Goal: Find specific page/section: Find specific page/section

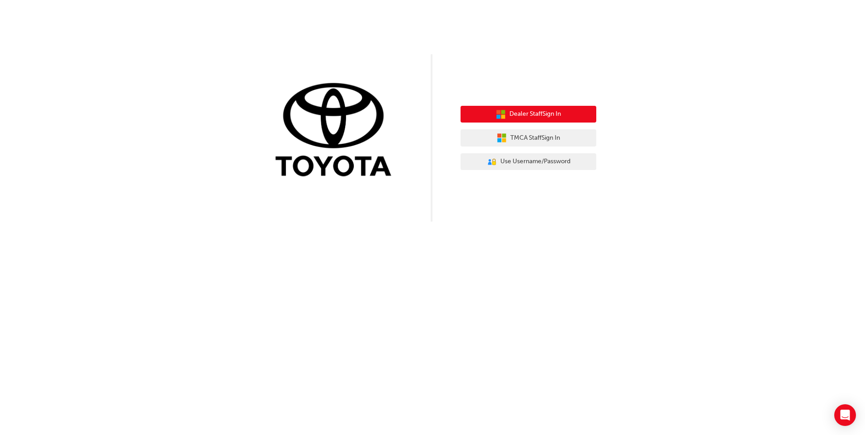
click at [555, 118] on span "Dealer Staff Sign In" at bounding box center [536, 114] width 52 height 10
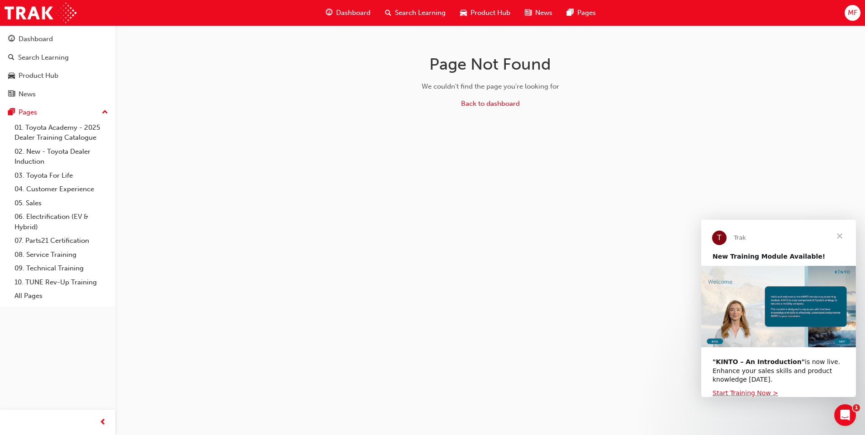
click at [842, 235] on span "Close" at bounding box center [840, 236] width 33 height 33
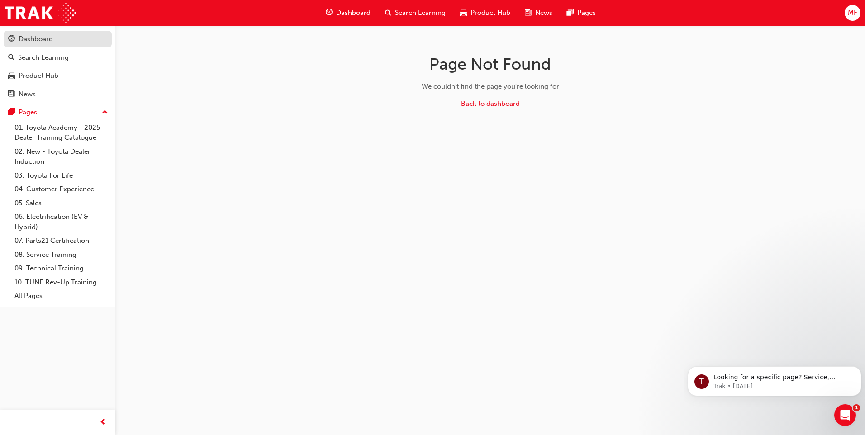
click at [25, 37] on div "Dashboard" at bounding box center [36, 39] width 34 height 10
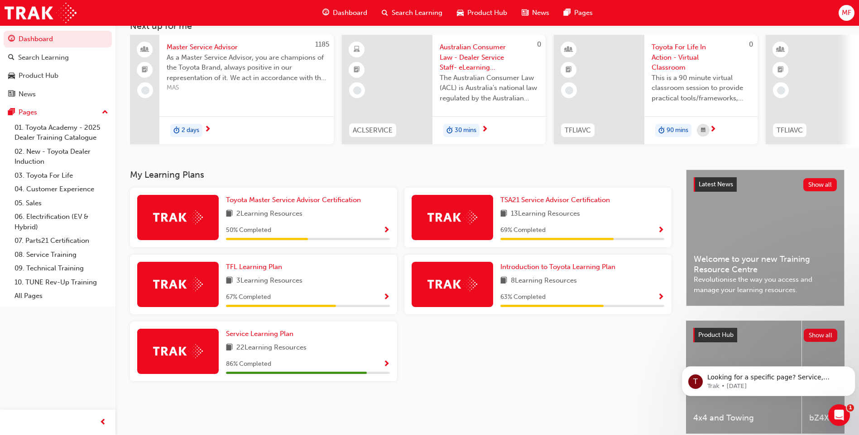
scroll to position [45, 0]
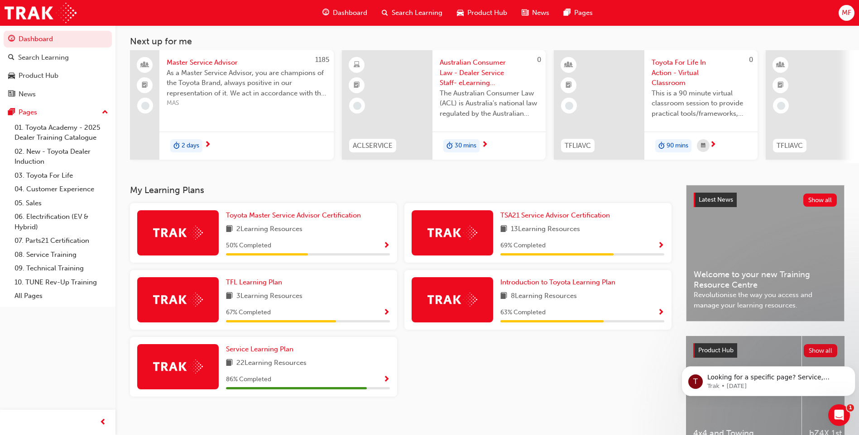
click at [473, 10] on span "Product Hub" at bounding box center [487, 13] width 40 height 10
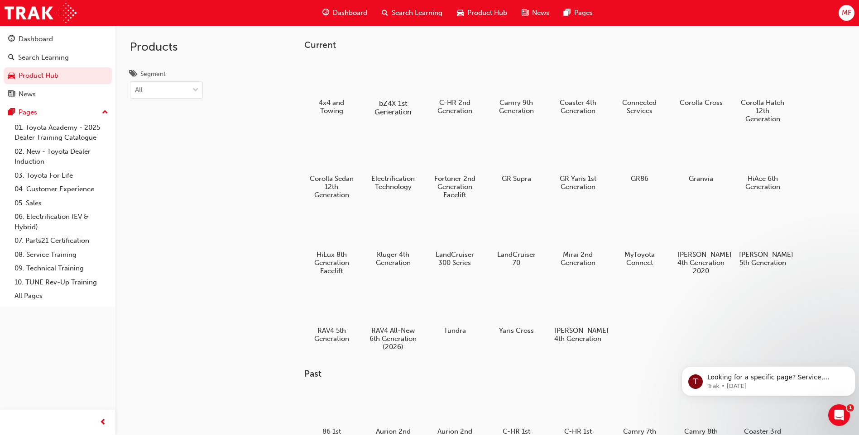
click at [409, 81] on div at bounding box center [393, 77] width 50 height 36
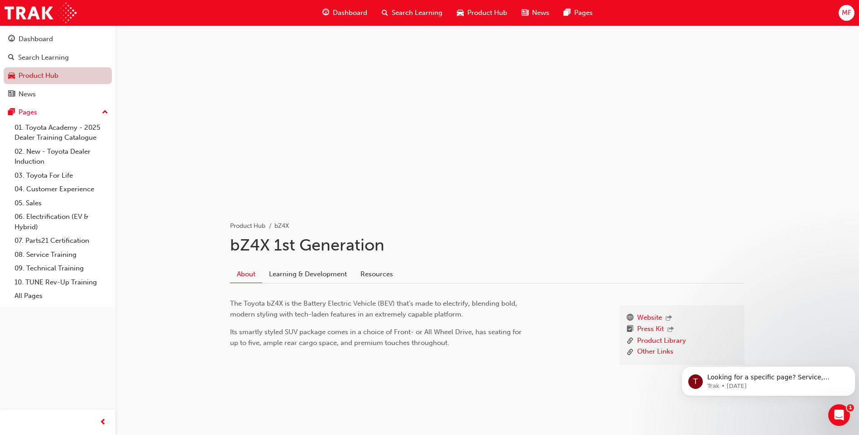
click at [40, 79] on link "Product Hub" at bounding box center [58, 75] width 108 height 17
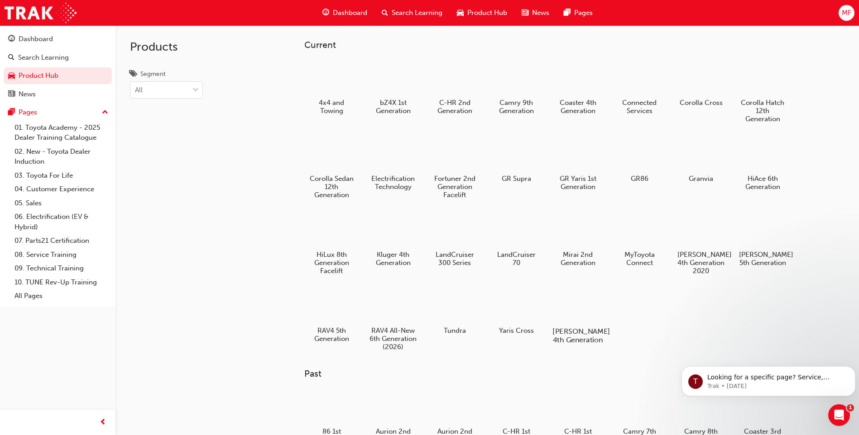
click at [573, 306] on div at bounding box center [578, 305] width 50 height 36
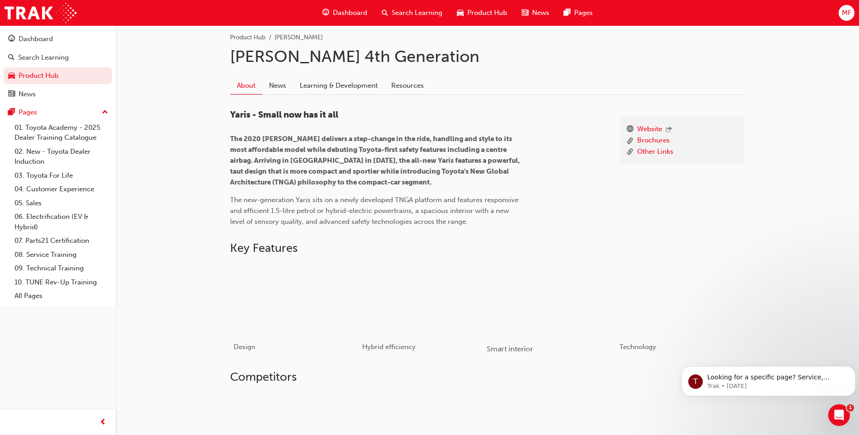
scroll to position [181, 0]
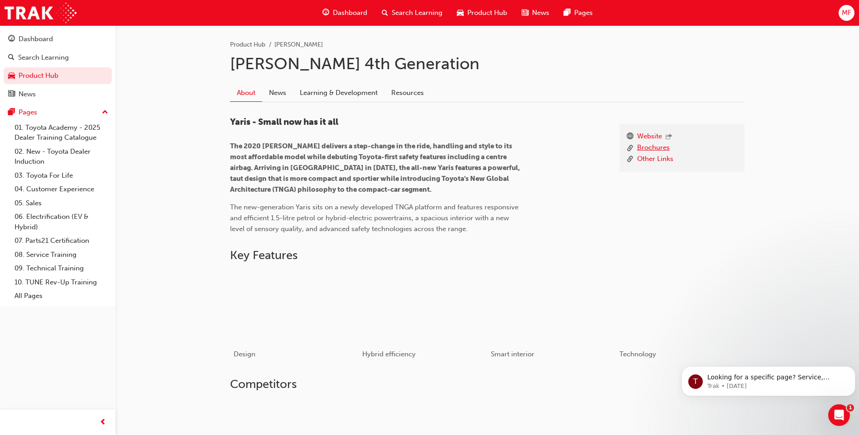
click at [644, 149] on link "Brochures" at bounding box center [653, 148] width 33 height 11
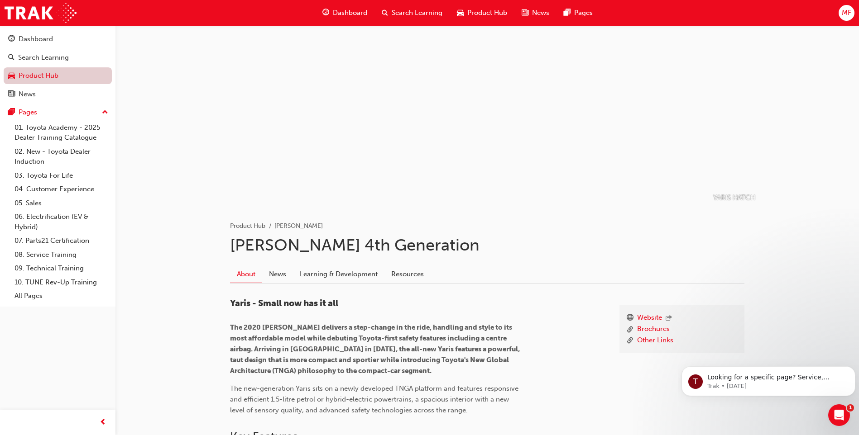
click at [37, 76] on link "Product Hub" at bounding box center [58, 75] width 108 height 17
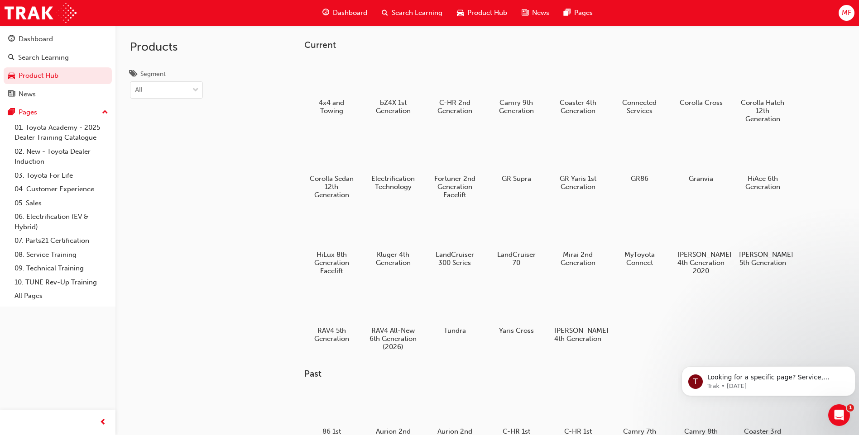
click at [358, 14] on span "Dashboard" at bounding box center [350, 13] width 34 height 10
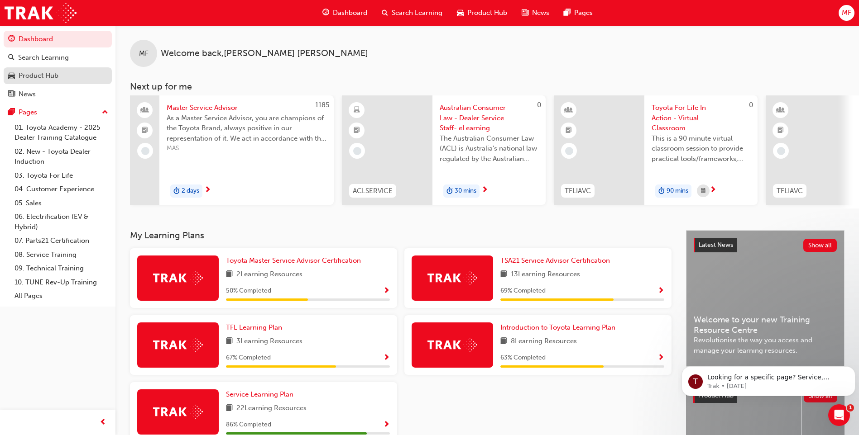
click at [71, 80] on div "Product Hub" at bounding box center [57, 75] width 99 height 11
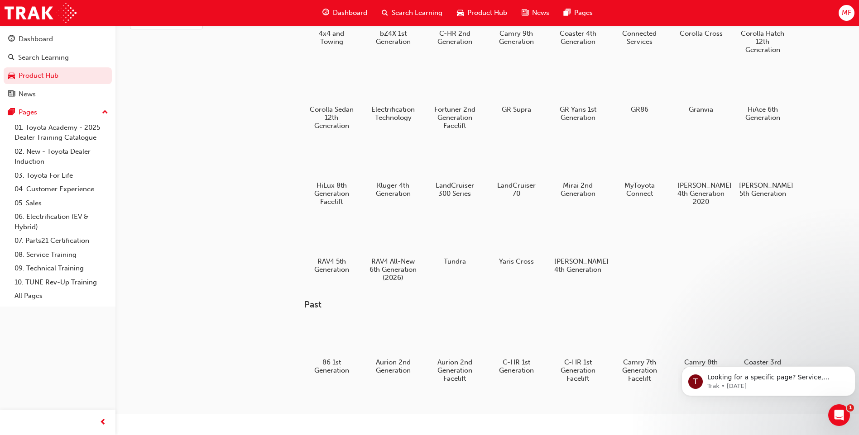
scroll to position [24, 0]
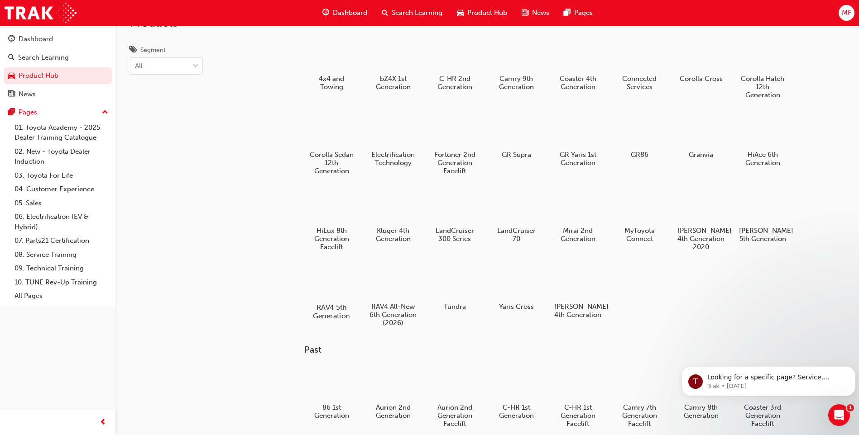
click at [329, 275] on div at bounding box center [331, 281] width 50 height 36
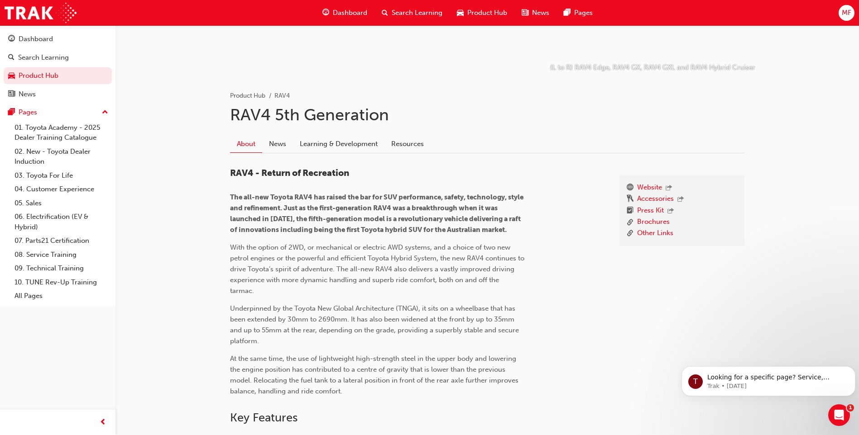
scroll to position [136, 0]
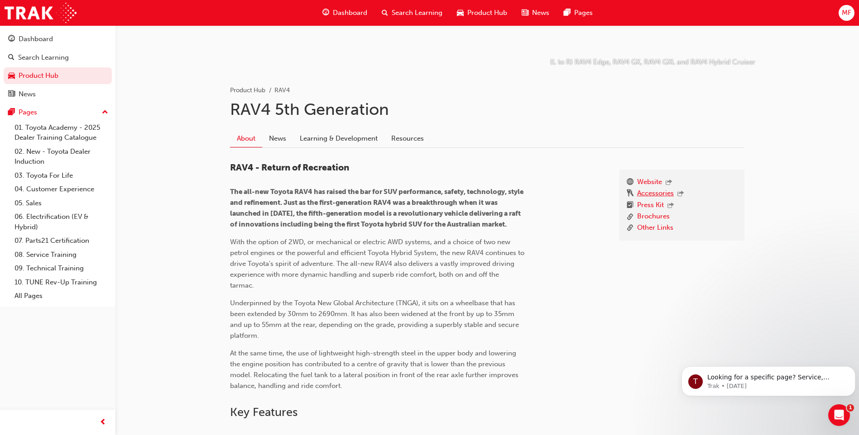
click at [655, 196] on link "Accessories" at bounding box center [655, 194] width 37 height 12
